Goal: Information Seeking & Learning: Understand process/instructions

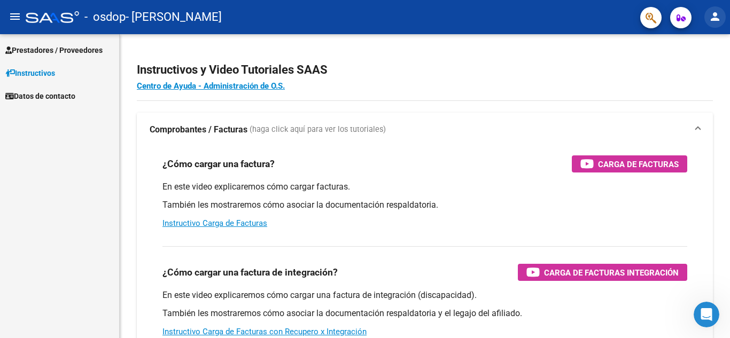
click at [713, 14] on mat-icon "person" at bounding box center [714, 16] width 13 height 13
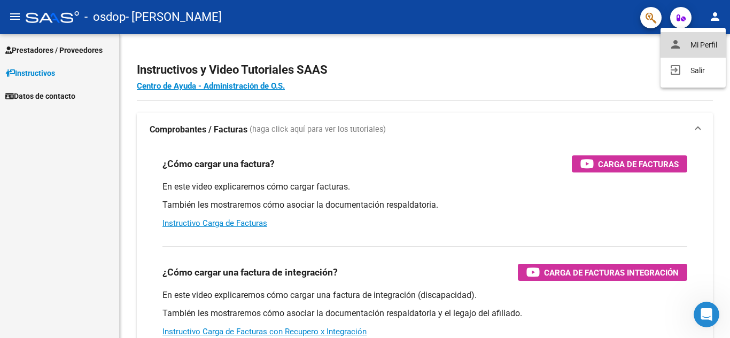
click at [707, 40] on button "person Mi Perfil" at bounding box center [692, 45] width 65 height 26
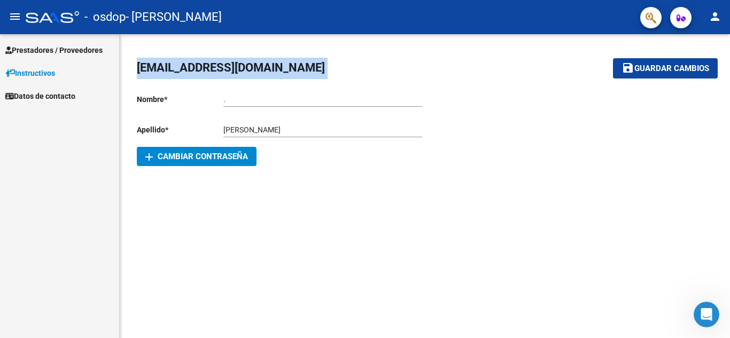
drag, startPoint x: 334, startPoint y: 69, endPoint x: 135, endPoint y: 75, distance: 199.9
click at [135, 75] on div "[EMAIL_ADDRESS][DOMAIN_NAME] save Guardar cambios Nombre * . Ingresar nombre Ap…" at bounding box center [425, 113] width 610 height 158
copy h1 "[EMAIL_ADDRESS][DOMAIN_NAME]"
click at [173, 158] on span "add Cambiar Contraseña" at bounding box center [196, 157] width 103 height 10
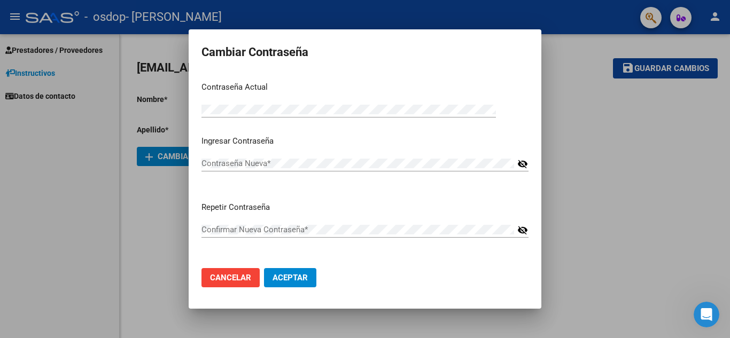
click at [246, 158] on div "Contraseña Nueva *" at bounding box center [357, 163] width 312 height 16
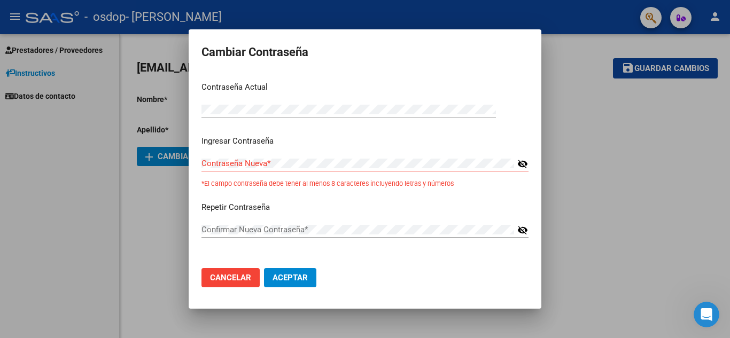
click at [603, 203] on div at bounding box center [365, 169] width 730 height 338
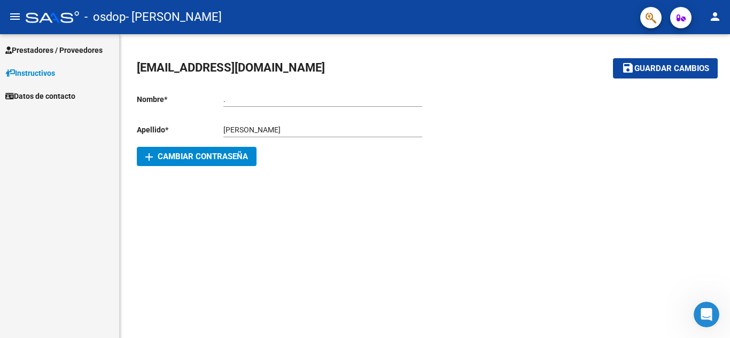
click at [419, 249] on mat-sidenav-content "[EMAIL_ADDRESS][DOMAIN_NAME] save Guardar cambios Nombre * . Ingresar nombre Ap…" at bounding box center [425, 186] width 610 height 304
click at [513, 313] on mat-sidenav-content "[EMAIL_ADDRESS][DOMAIN_NAME] save Guardar cambios Nombre * . Ingresar nombre Ap…" at bounding box center [425, 186] width 610 height 304
click at [22, 99] on span "Datos de contacto" at bounding box center [40, 96] width 70 height 12
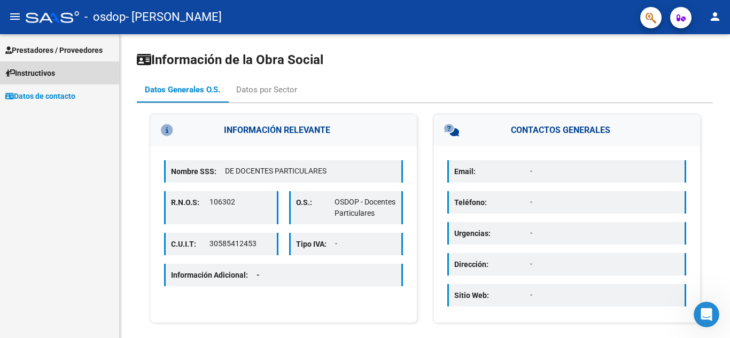
click at [40, 63] on link "Instructivos" at bounding box center [59, 72] width 119 height 23
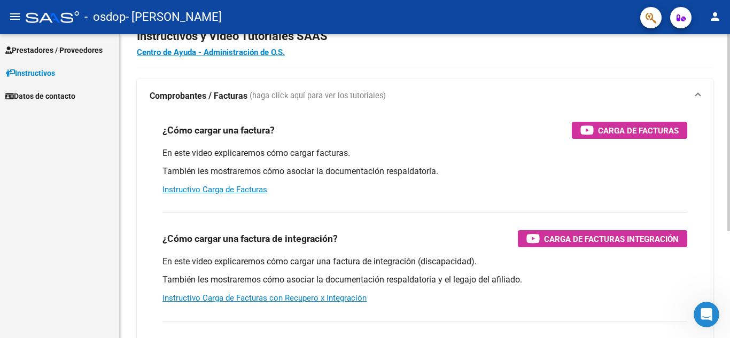
click at [719, 115] on div "Instructivos y Video Tutoriales SAAS Centro de Ayuda - Administración de O.S. C…" at bounding box center [426, 235] width 613 height 468
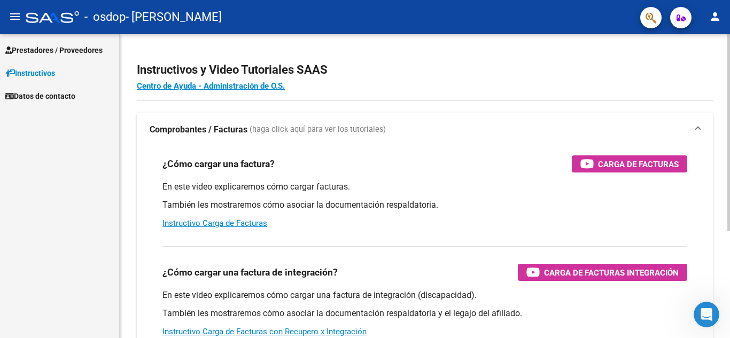
click at [722, 19] on div "menu - osdop - [PERSON_NAME] person Prestadores / Proveedores Facturas - Listad…" at bounding box center [365, 169] width 730 height 338
click at [212, 224] on link "Instructivo Carga de Facturas" at bounding box center [214, 223] width 105 height 10
